Goal: Browse casually: Explore the website without a specific task or goal

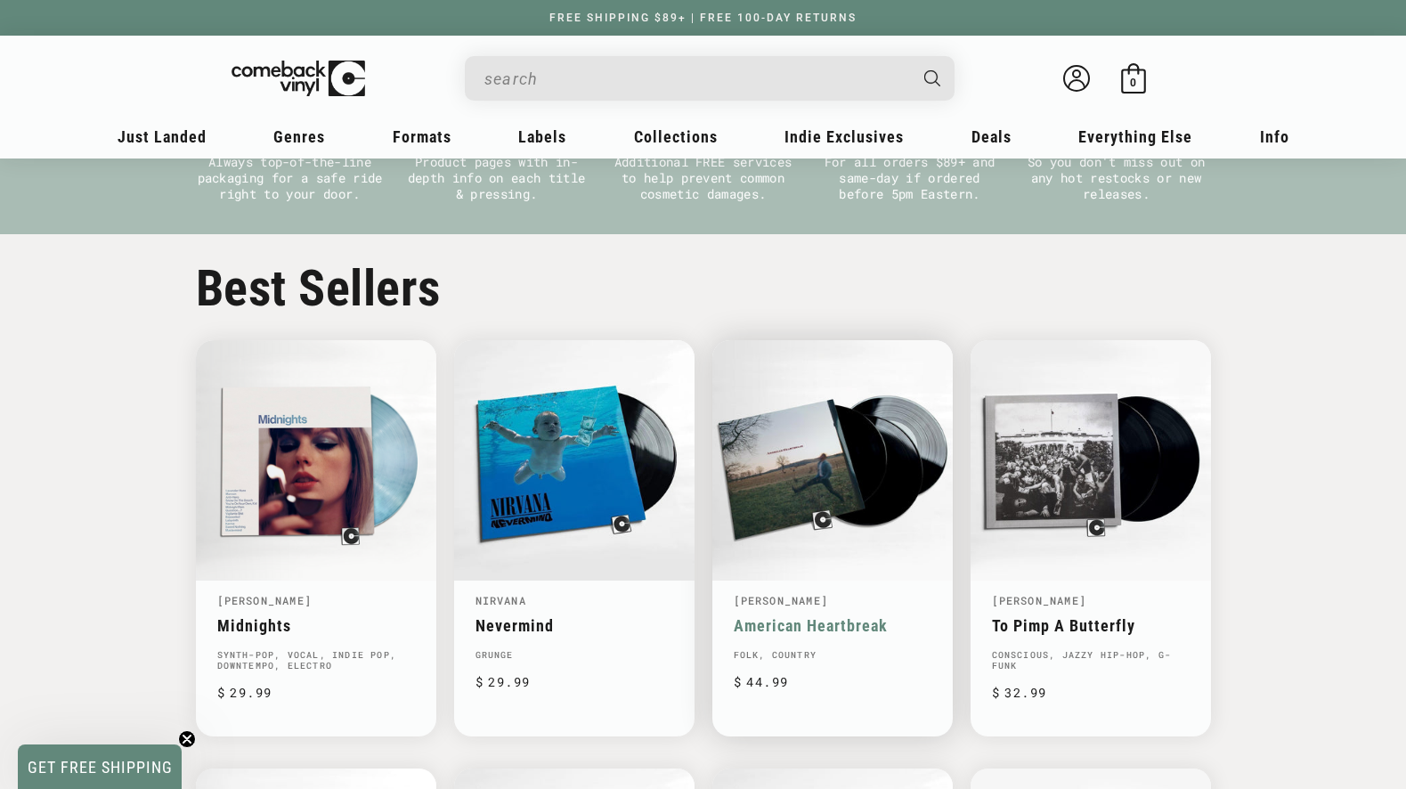
scroll to position [953, 0]
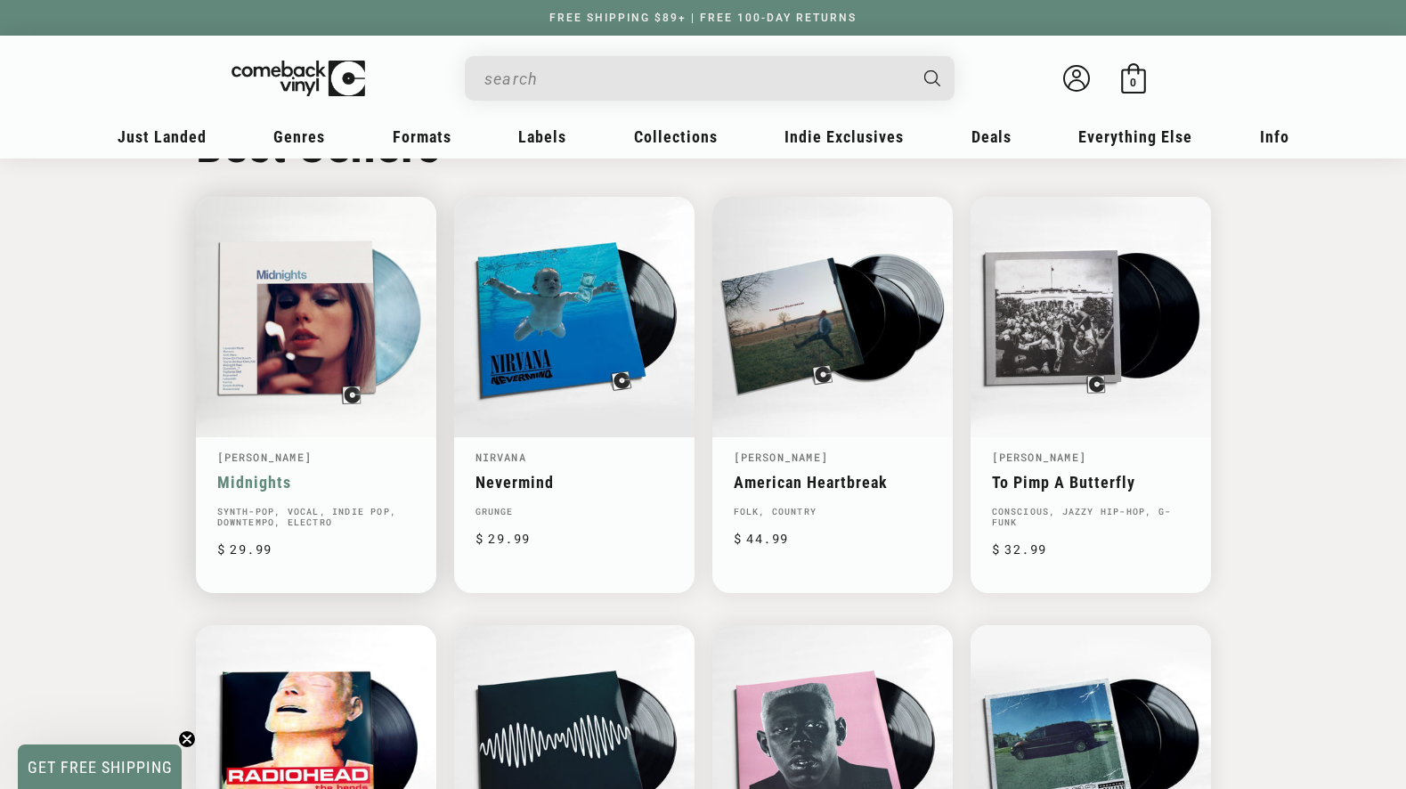
click at [257, 457] on link "Taylor Swift" at bounding box center [264, 457] width 95 height 14
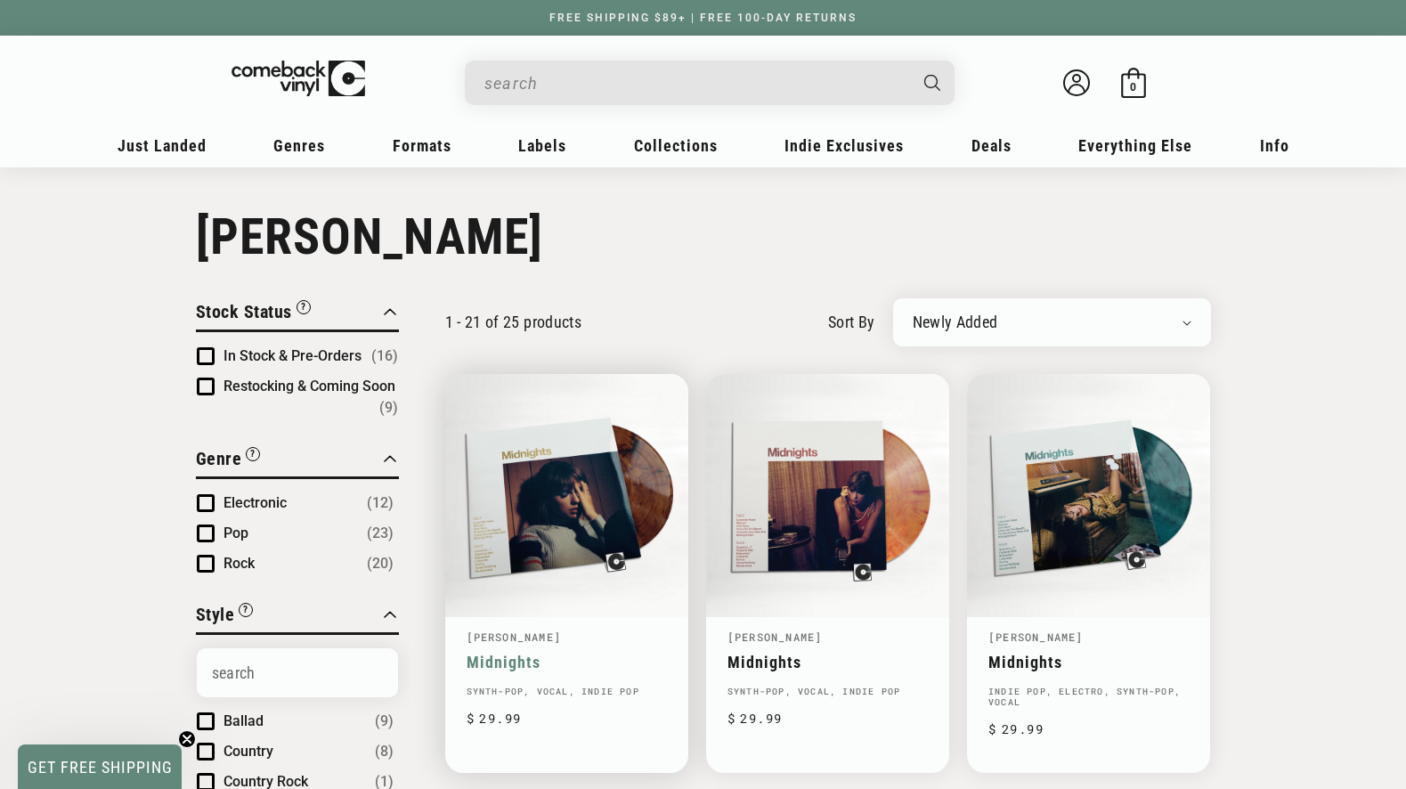
click at [509, 640] on link "[PERSON_NAME]" at bounding box center [514, 637] width 95 height 14
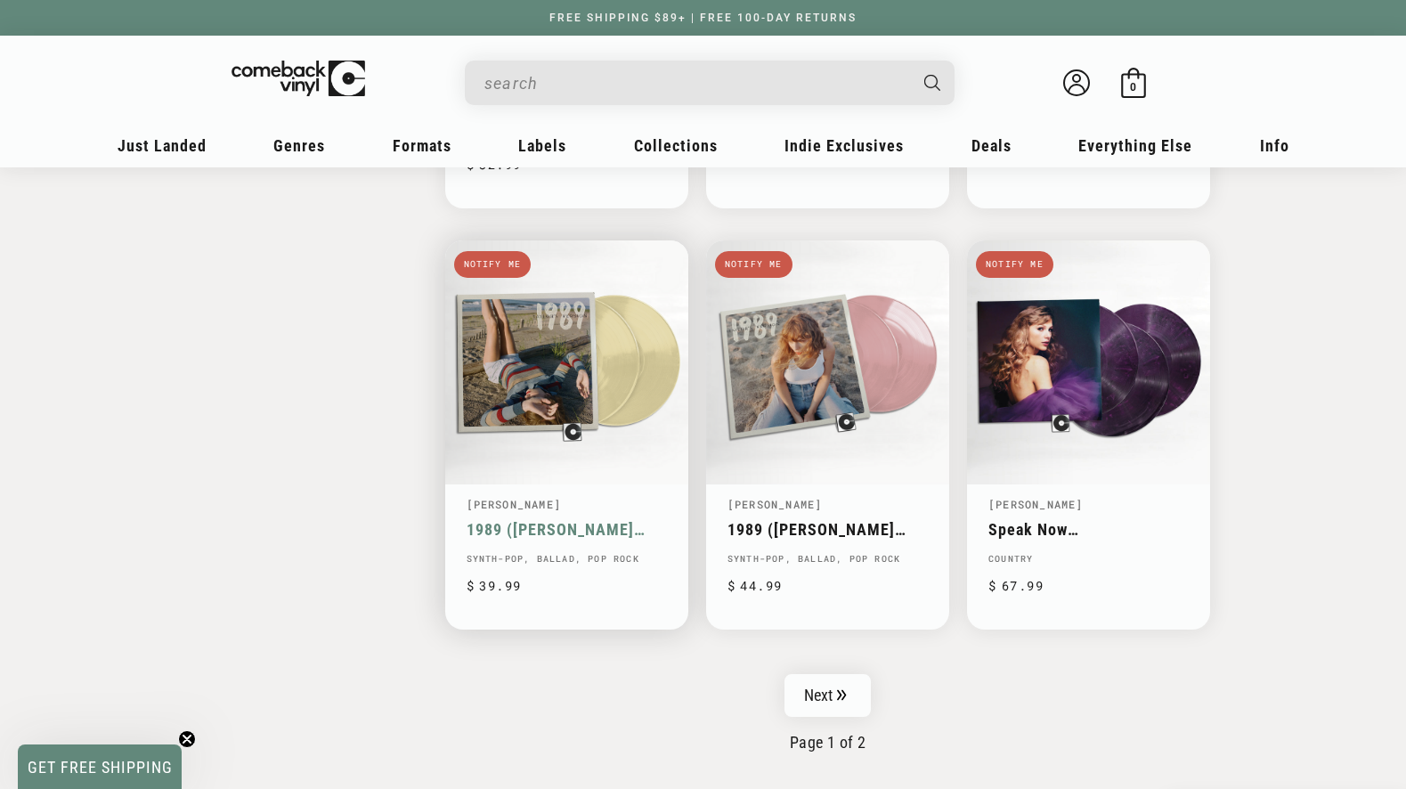
scroll to position [2960, 0]
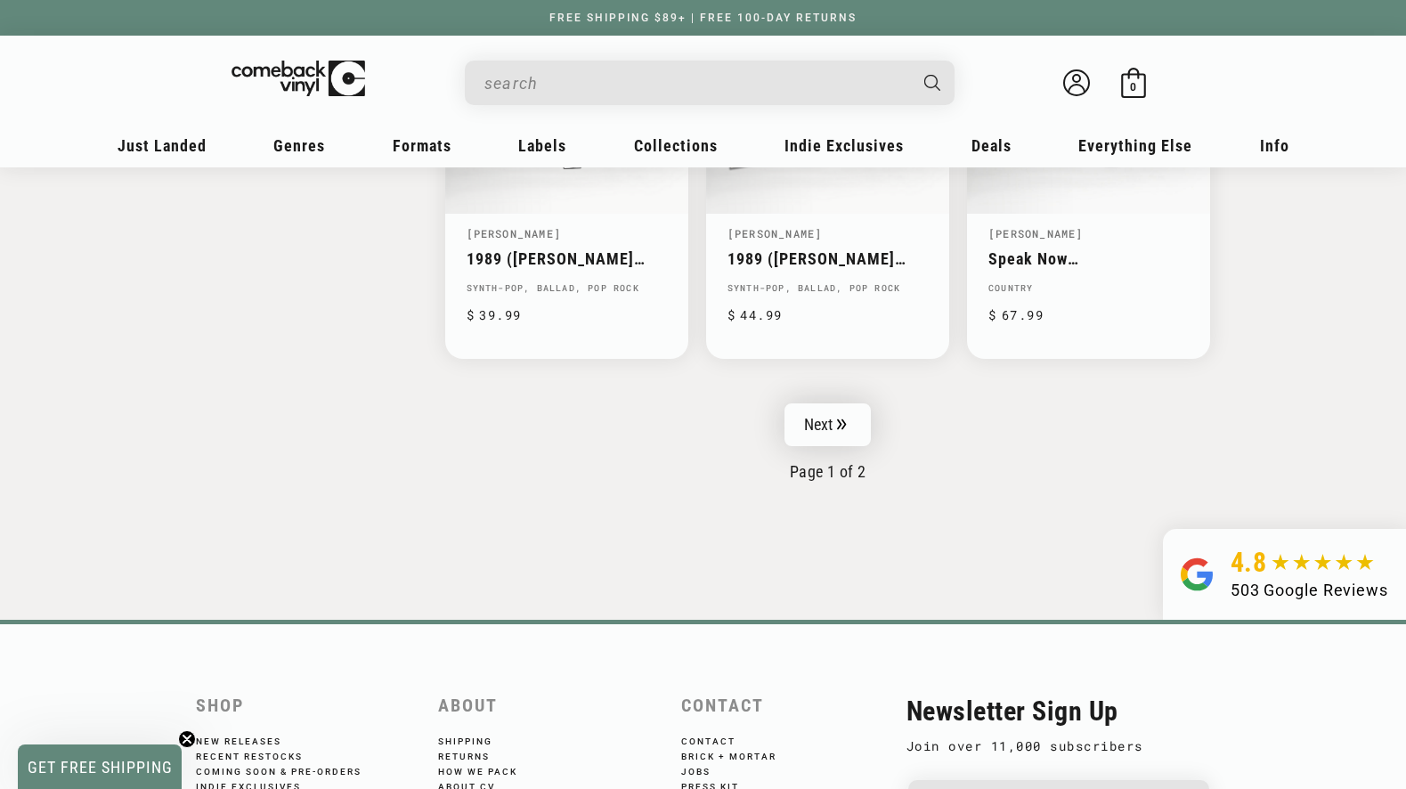
click at [797, 418] on link "Next" at bounding box center [828, 424] width 87 height 43
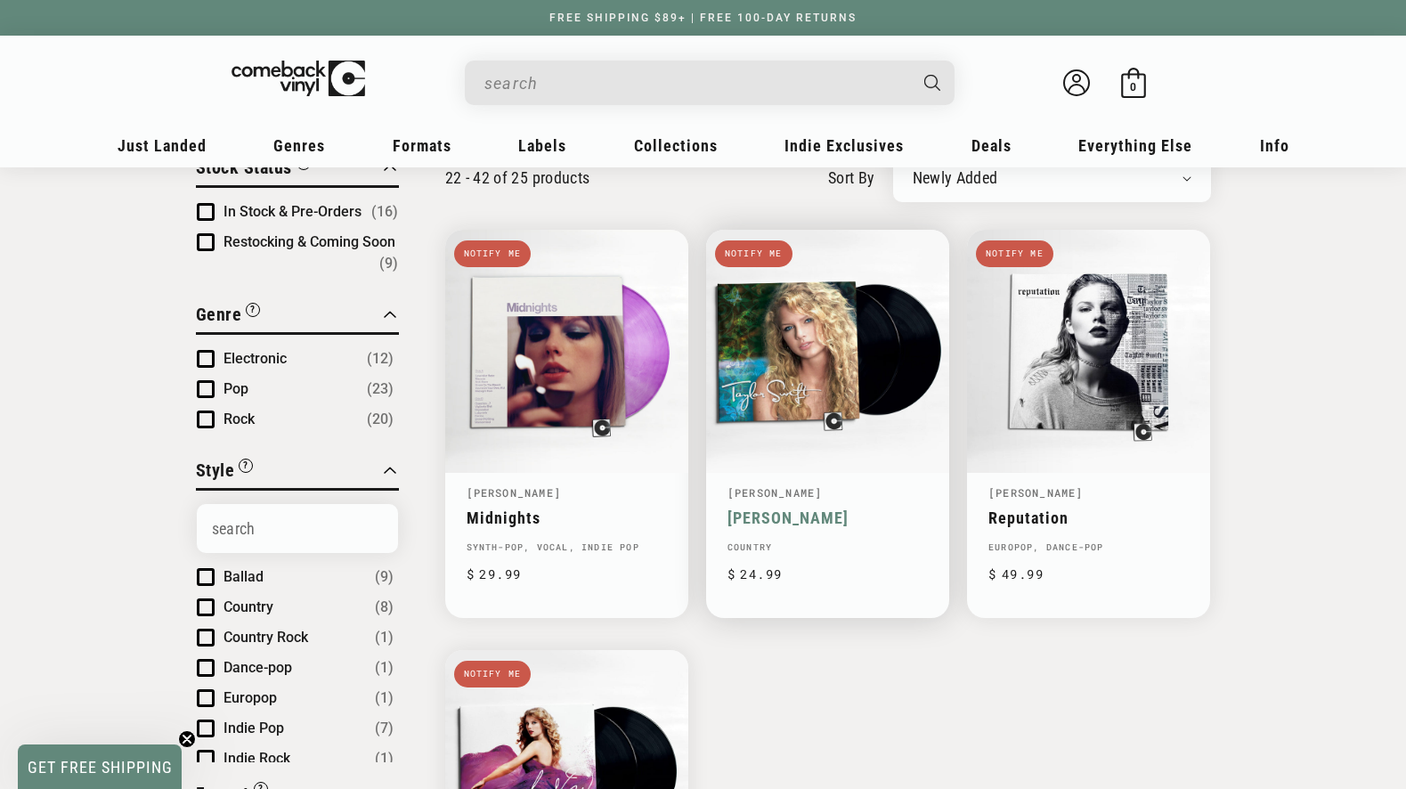
scroll to position [298, 0]
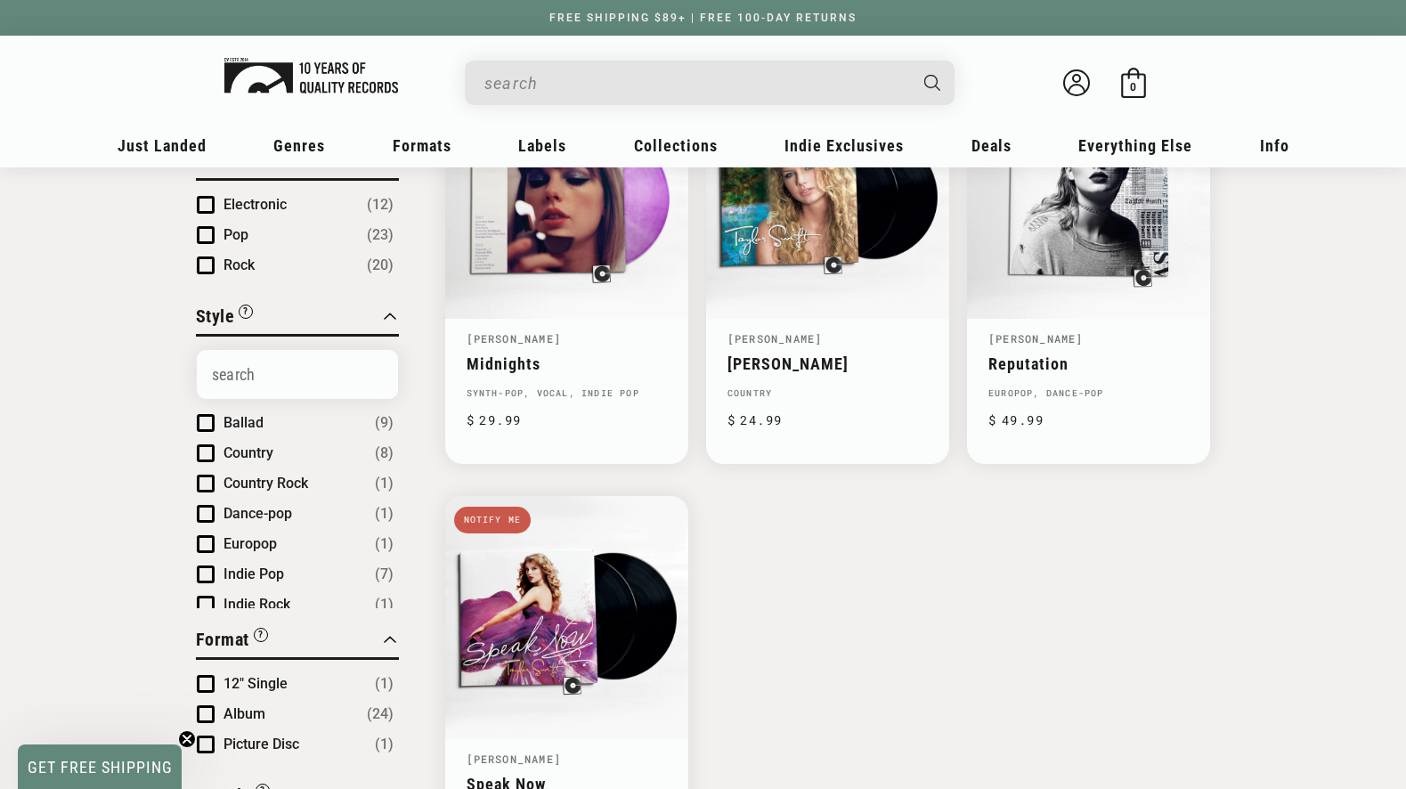
click at [328, 80] on img at bounding box center [311, 76] width 174 height 36
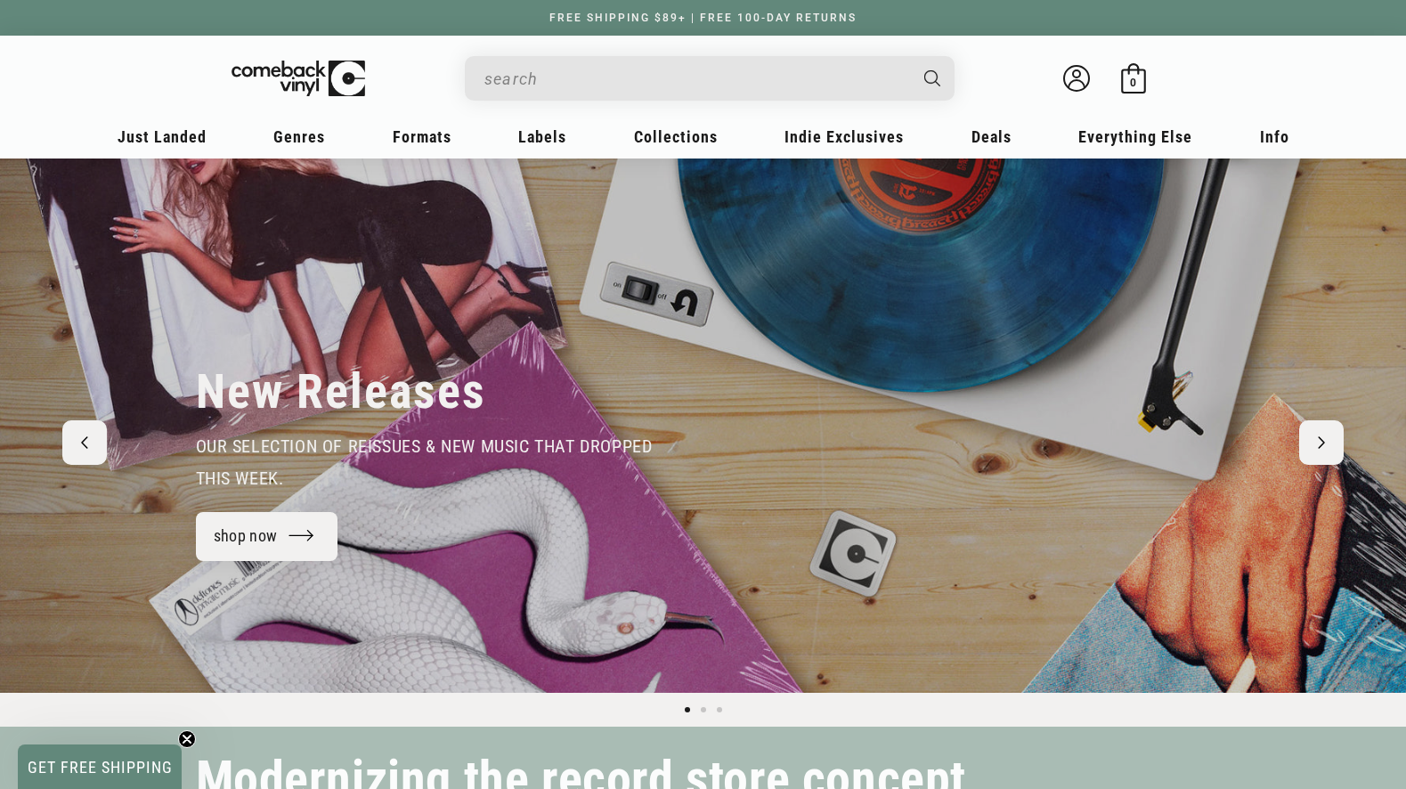
click at [556, 74] on input "When autocomplete results are available use up and down arrows to review and en…" at bounding box center [696, 79] width 422 height 37
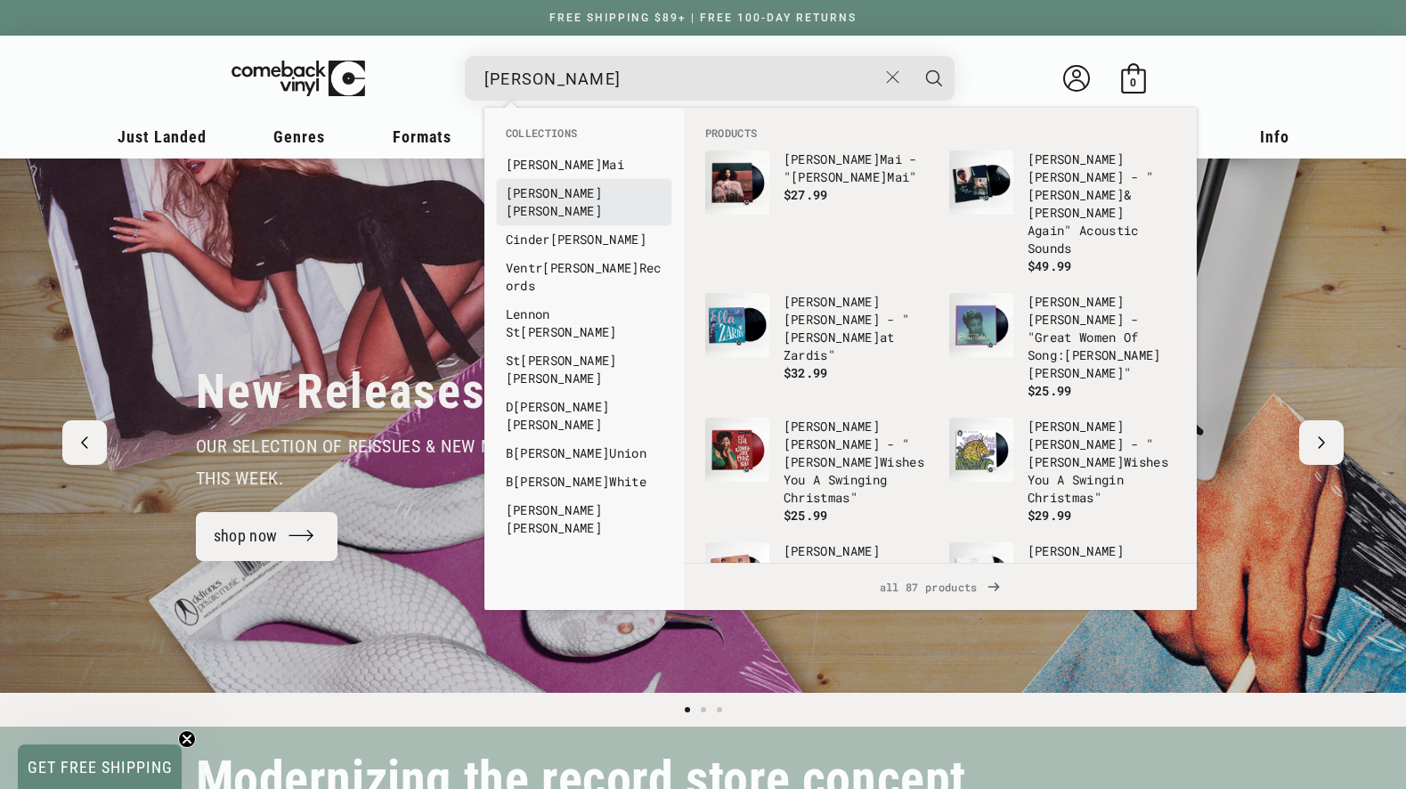
type input "ella"
click at [550, 197] on link "Ella Fitzgerald" at bounding box center [584, 202] width 157 height 36
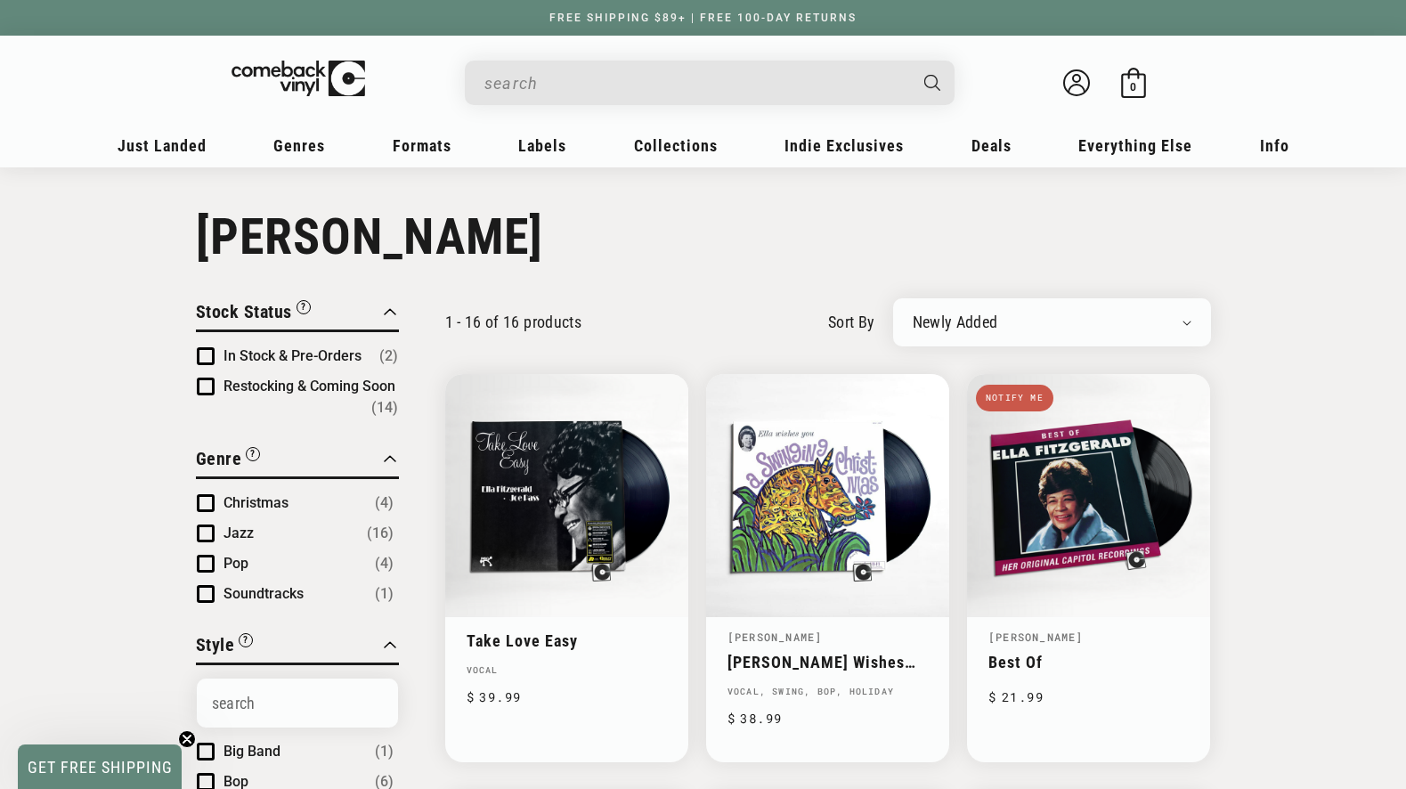
click at [586, 65] on input "When autocomplete results are available use up and down arrows to review and en…" at bounding box center [696, 83] width 422 height 37
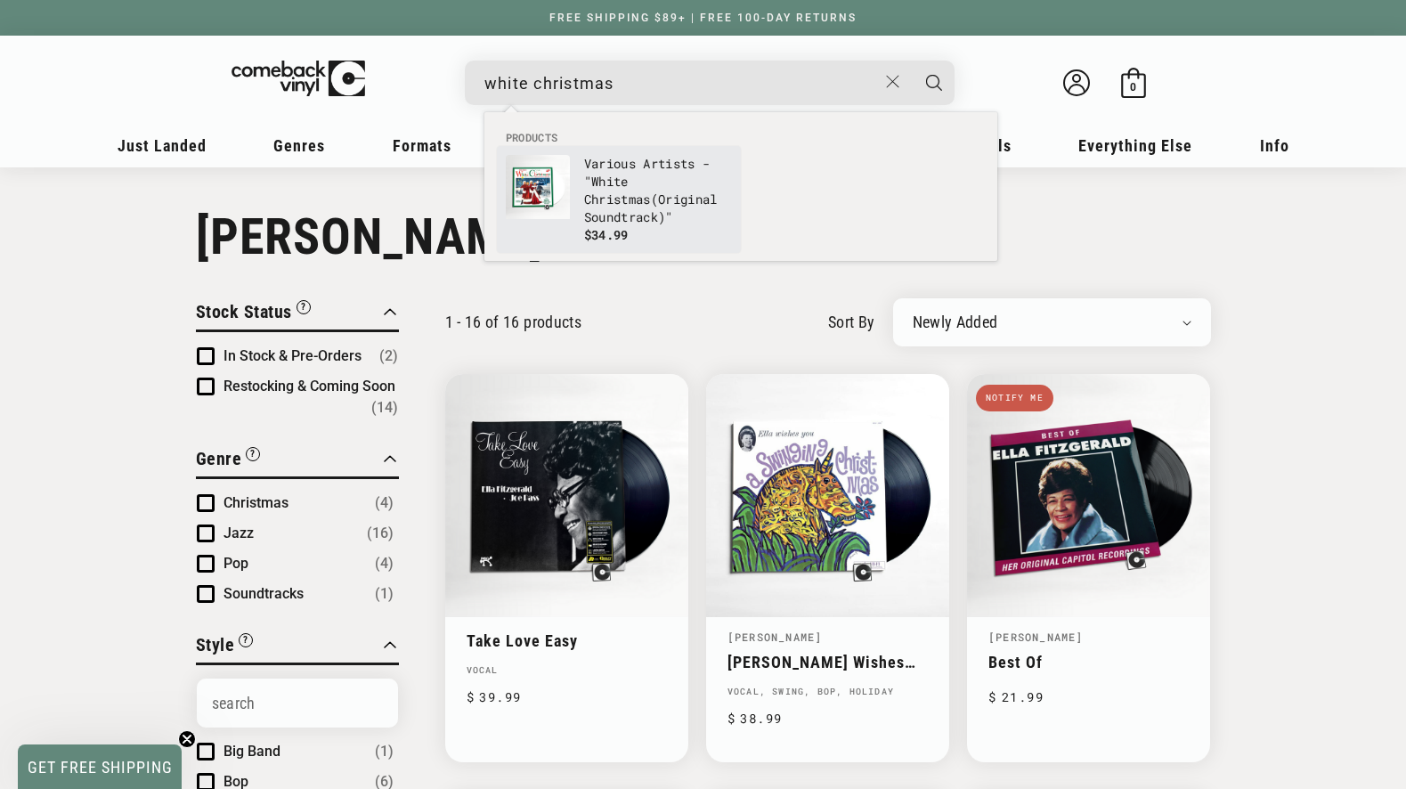
type input "white christmas"
click at [615, 184] on b "White" at bounding box center [609, 181] width 37 height 17
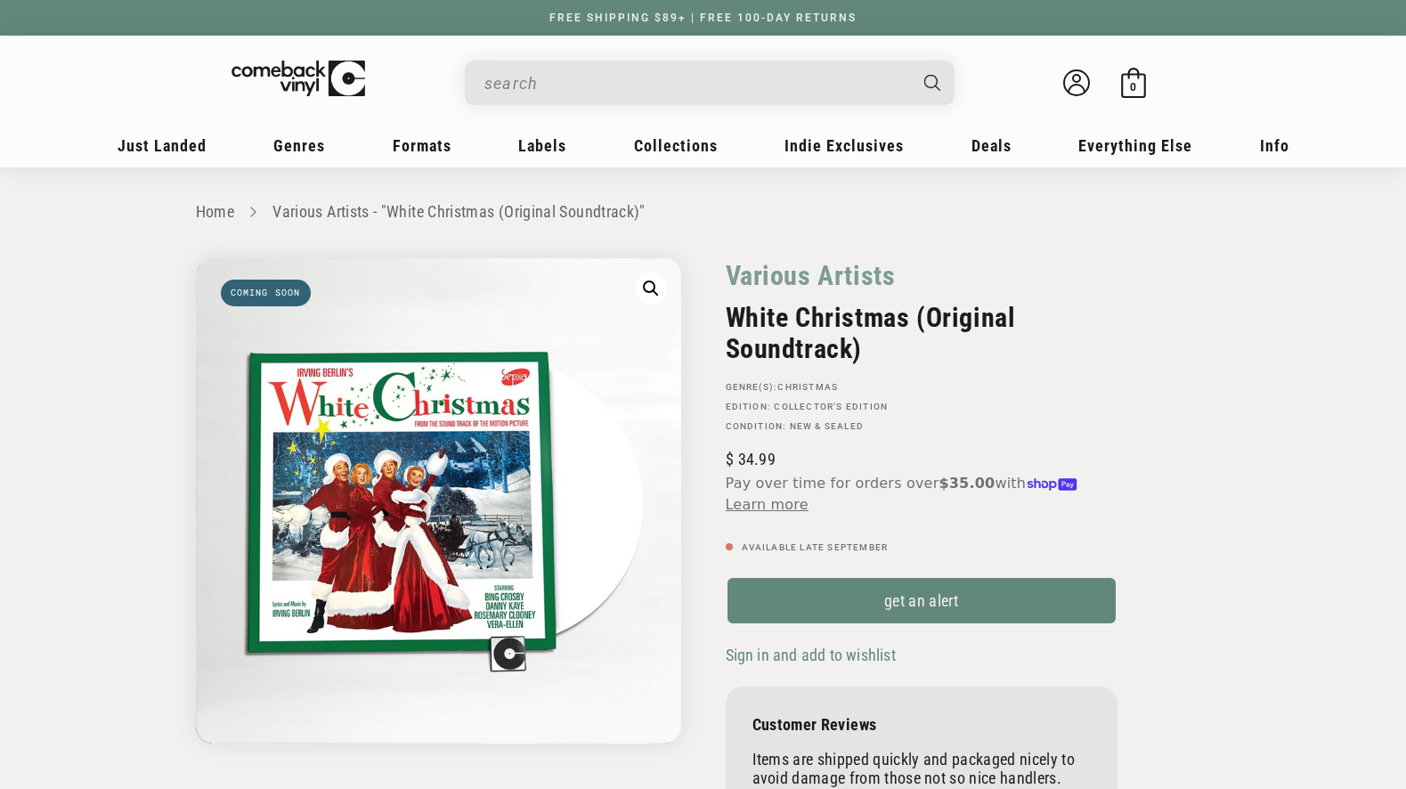
scroll to position [169, 0]
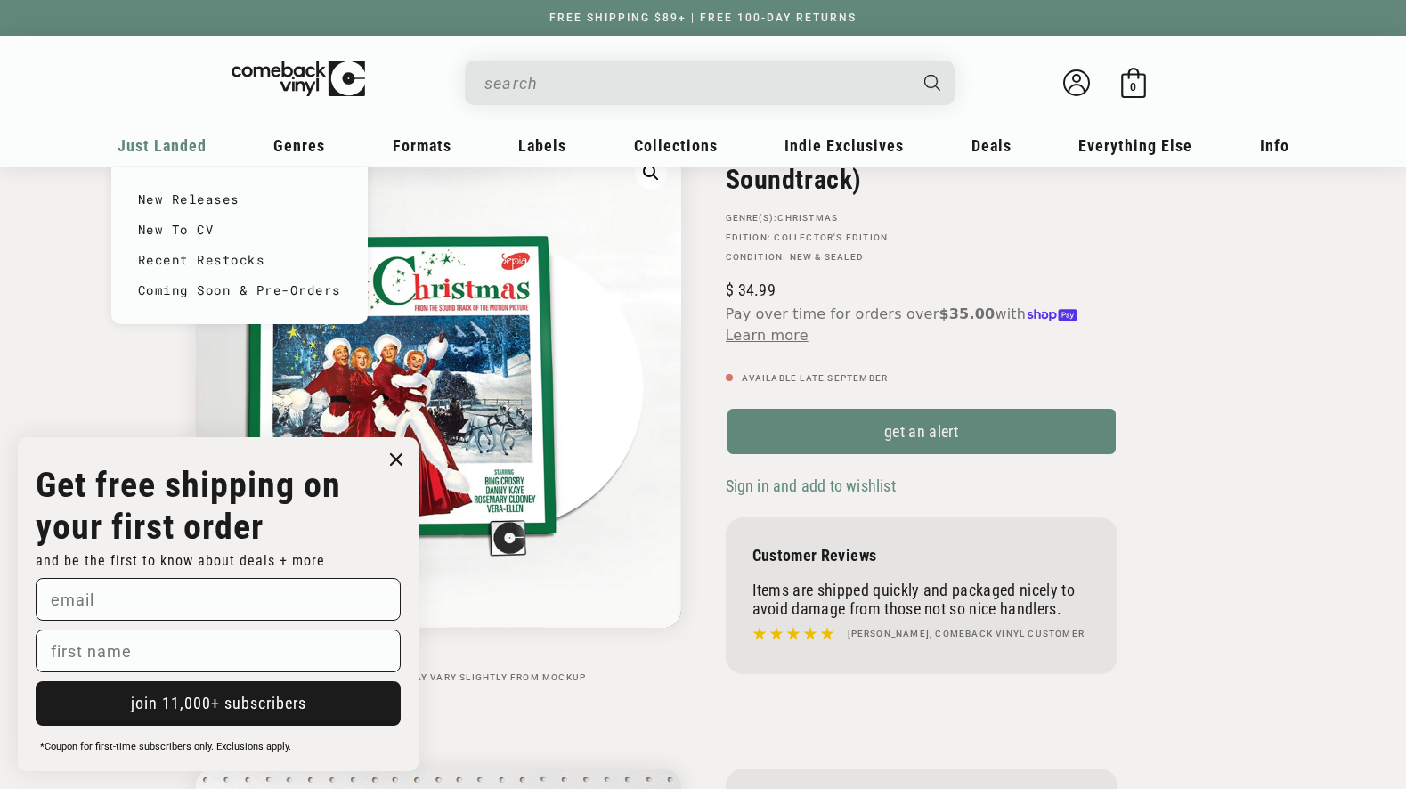
click at [155, 144] on span "Just Landed" at bounding box center [162, 145] width 89 height 19
click at [160, 192] on link "New Releases" at bounding box center [239, 199] width 203 height 30
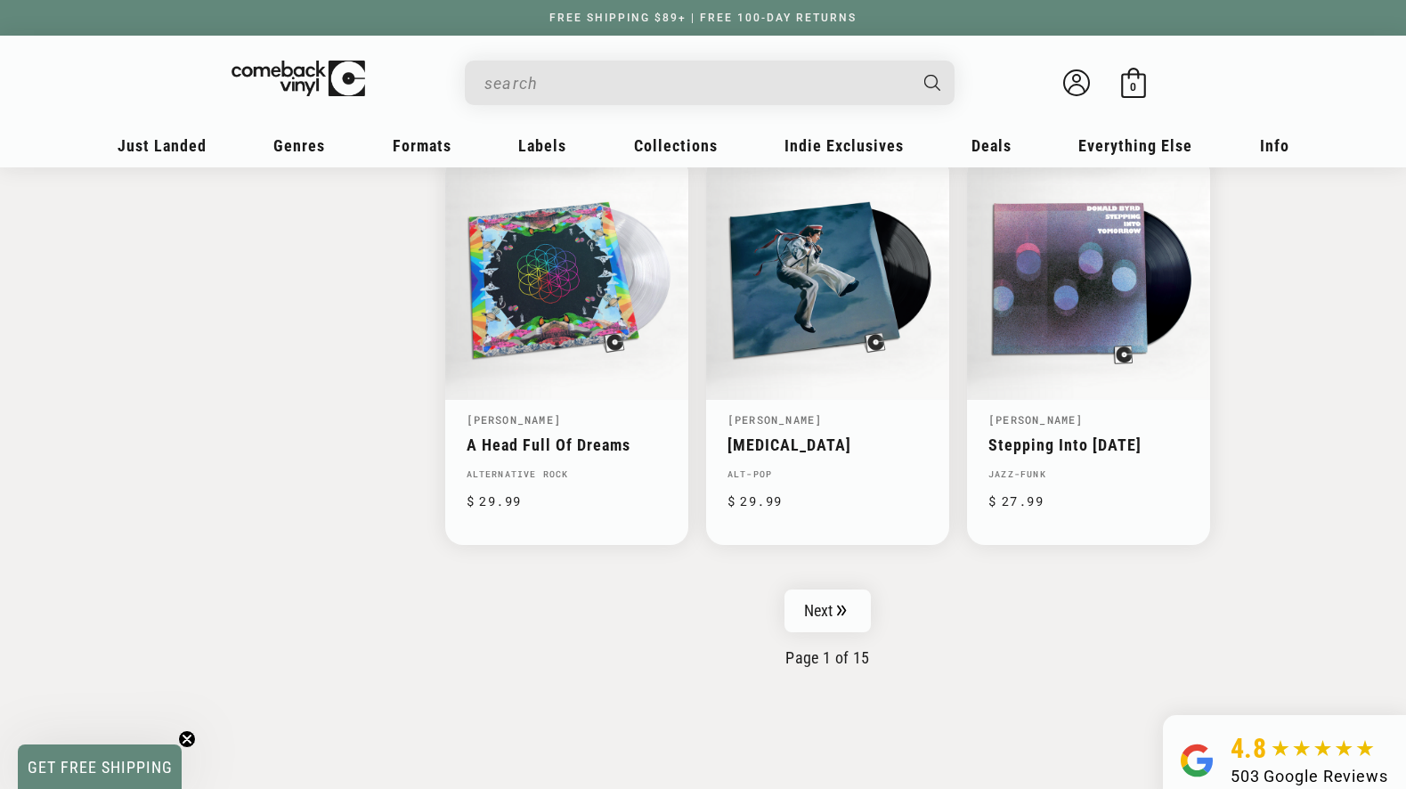
scroll to position [2788, 0]
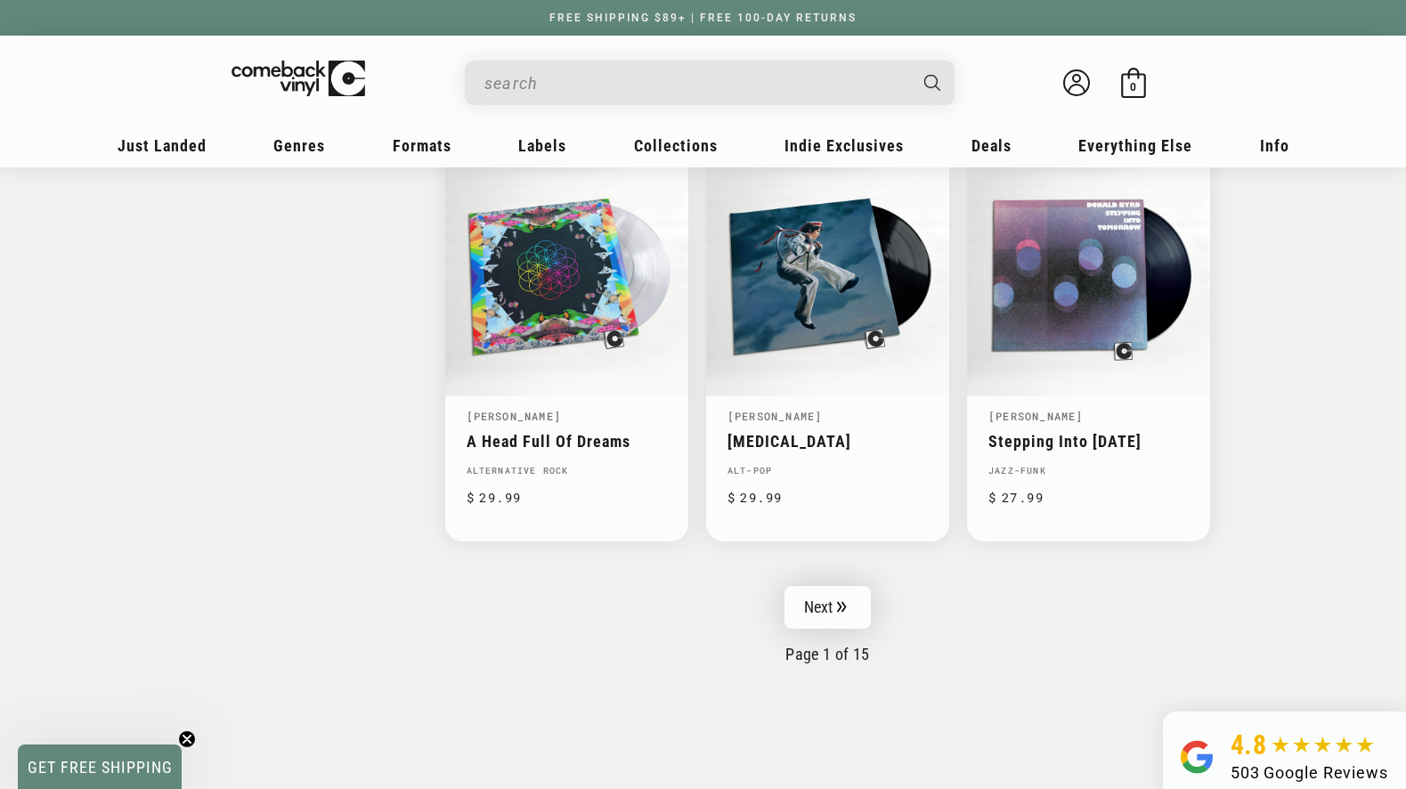
click at [839, 611] on icon "Pagination" at bounding box center [842, 606] width 9 height 11
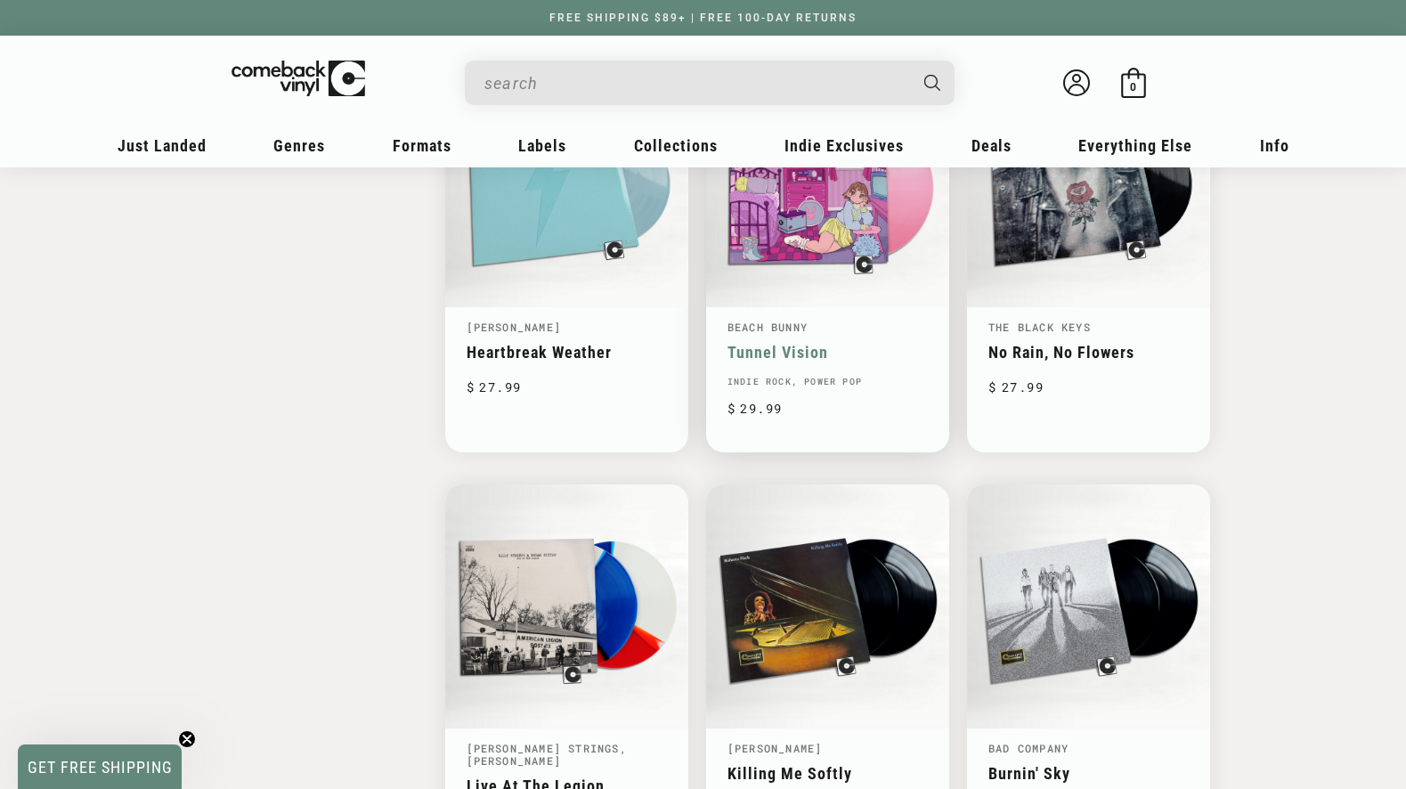
scroll to position [2566, 0]
